Goal: Find specific page/section: Find specific page/section

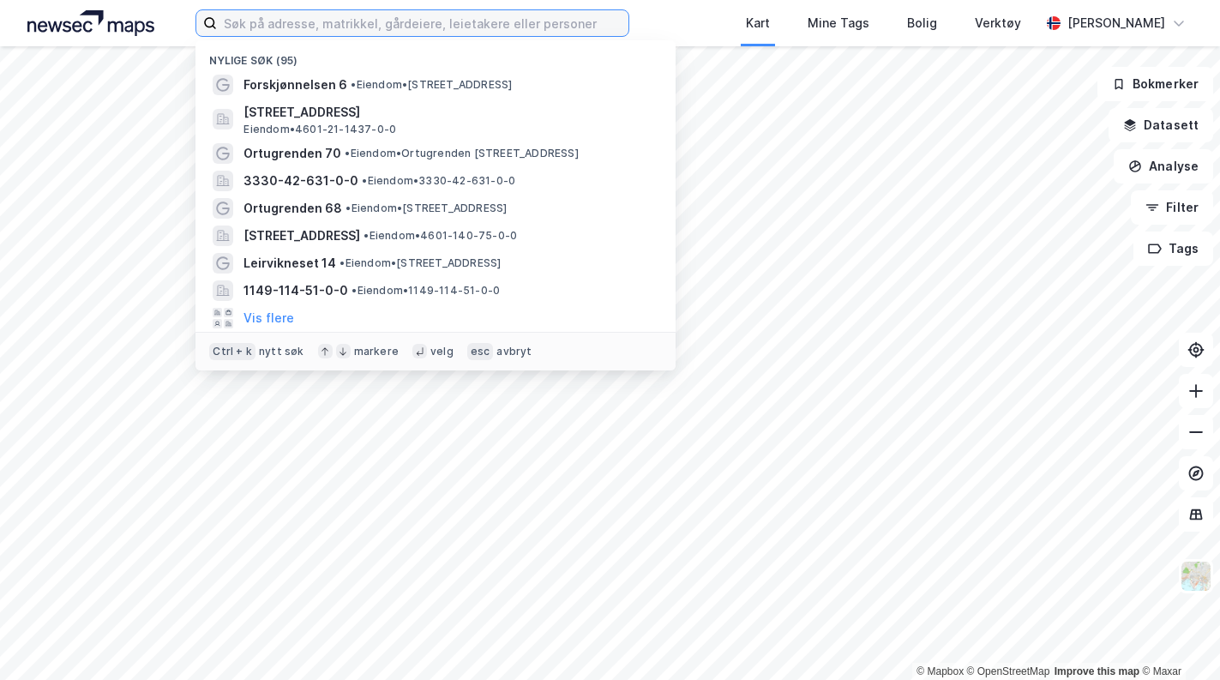
click at [512, 22] on input at bounding box center [423, 23] width 412 height 26
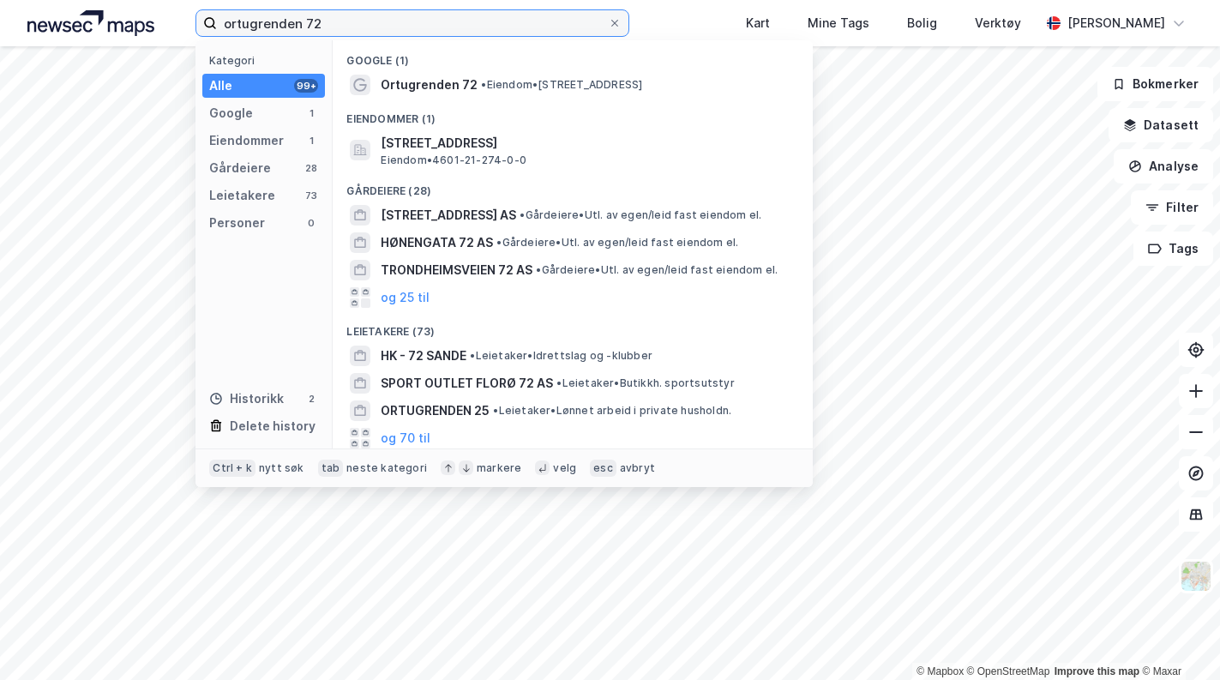
type input "ortugrenden 72"
click at [488, 87] on span "• Eiendom • [STREET_ADDRESS]" at bounding box center [561, 85] width 161 height 14
